Goal: Task Accomplishment & Management: Manage account settings

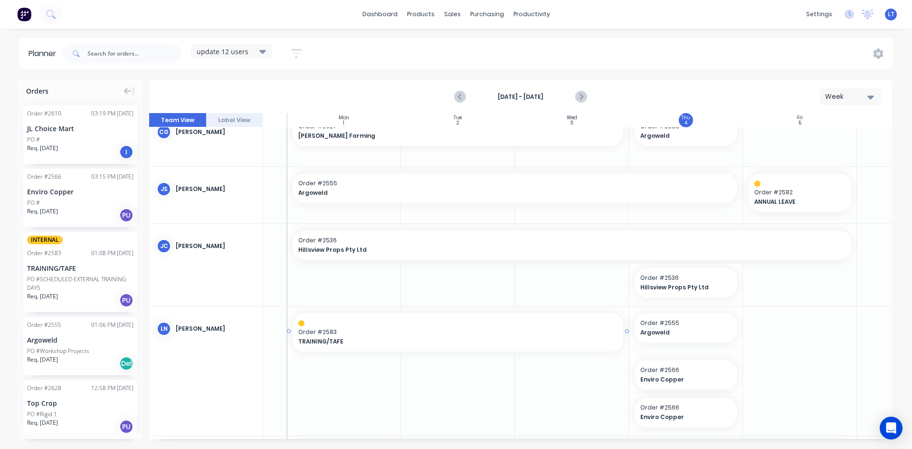
scroll to position [0, 90]
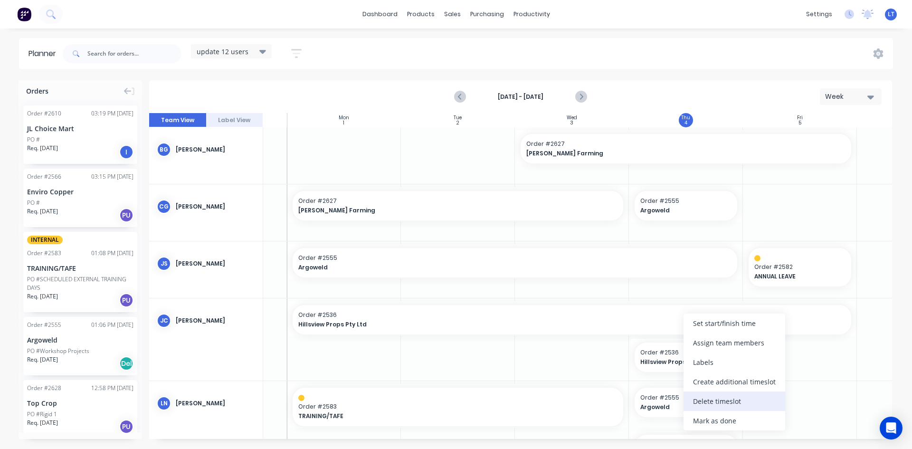
click at [717, 404] on div "Delete timeslot" at bounding box center [735, 401] width 102 height 19
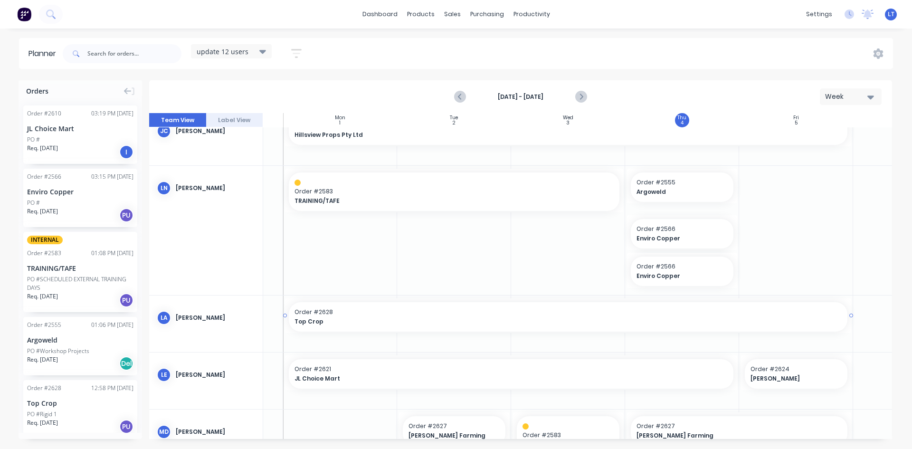
scroll to position [190, 94]
click at [712, 339] on div "Delete timeslot" at bounding box center [721, 339] width 102 height 19
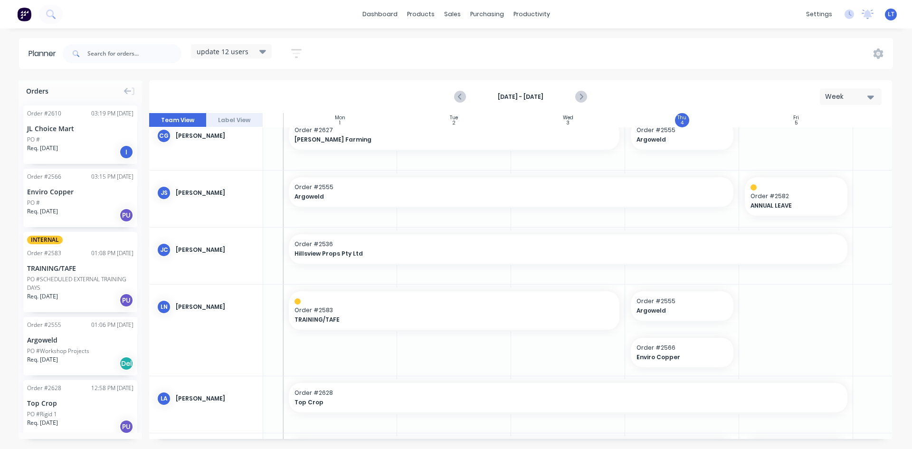
scroll to position [0, 94]
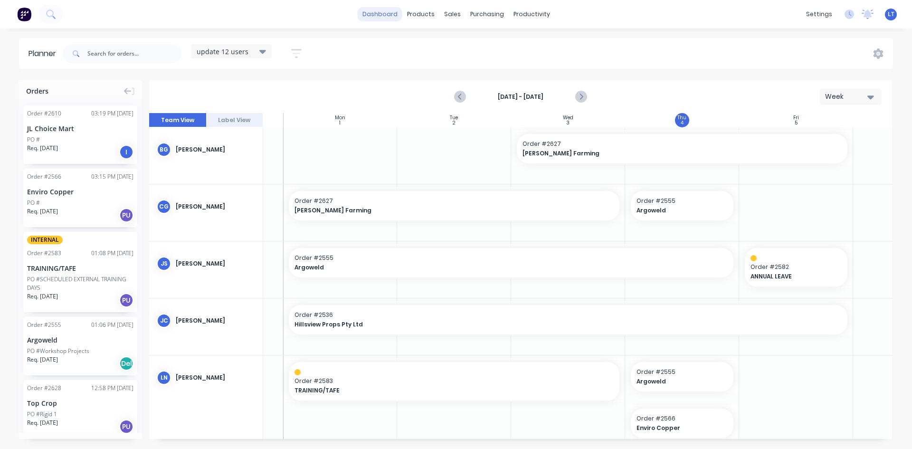
click at [388, 12] on link "dashboard" at bounding box center [380, 14] width 45 height 14
